Goal: Task Accomplishment & Management: Manage account settings

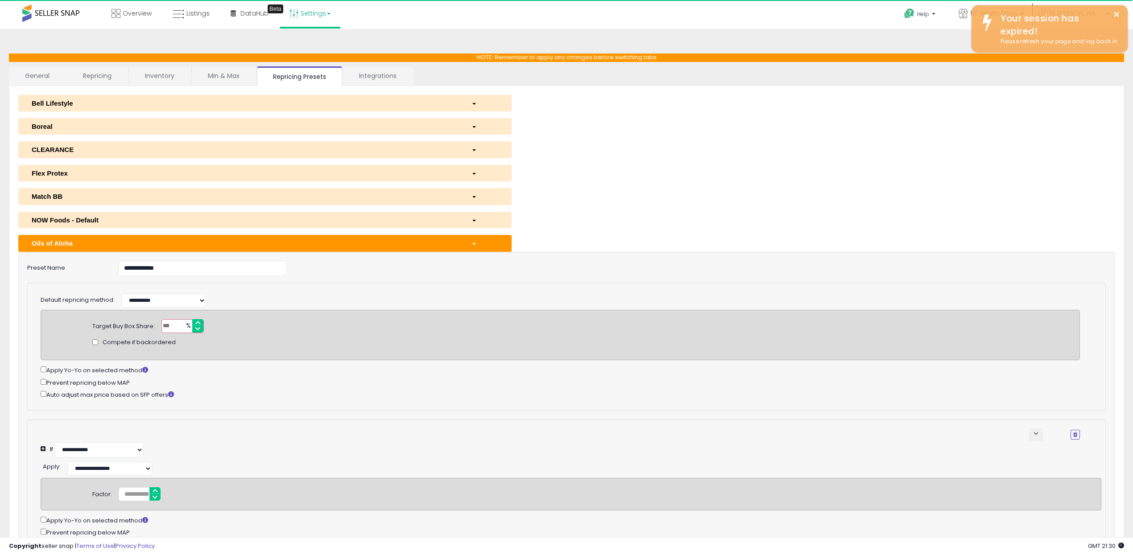
select select "******"
select select "**********"
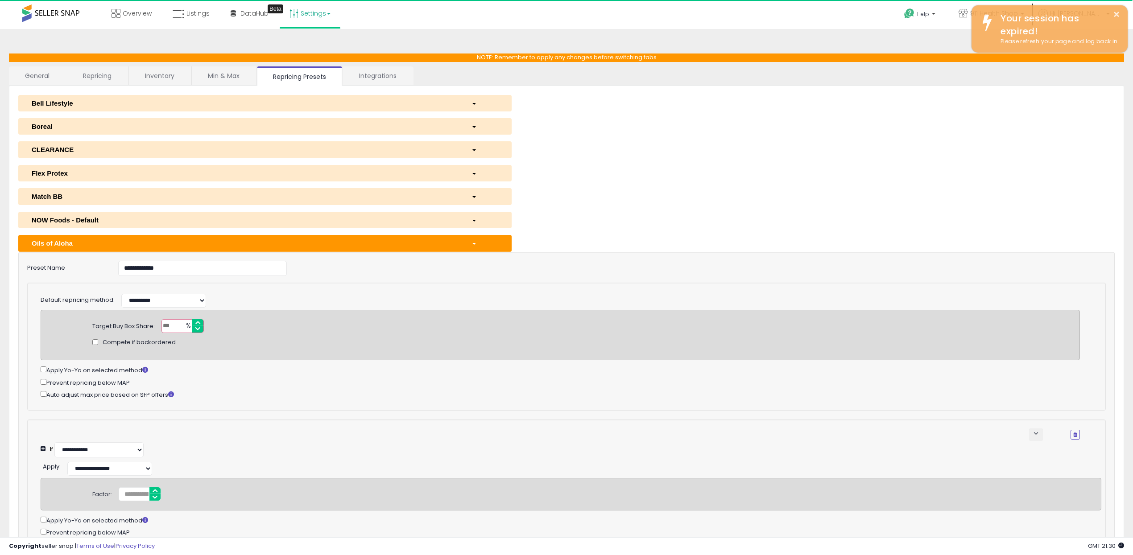
scroll to position [217, 0]
